Goal: Use online tool/utility: Utilize a website feature to perform a specific function

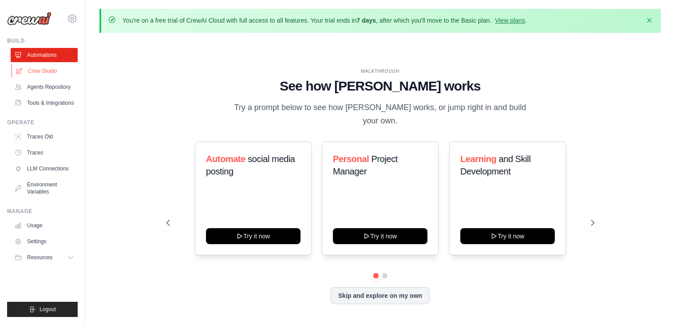
click at [36, 75] on link "Crew Studio" at bounding box center [45, 71] width 67 height 14
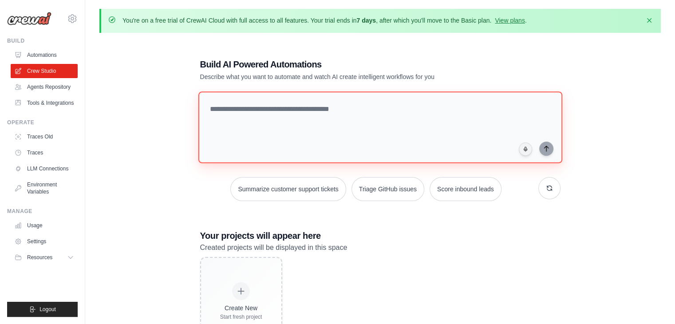
click at [337, 110] on textarea at bounding box center [380, 127] width 364 height 72
